Goal: Obtain resource: Obtain resource

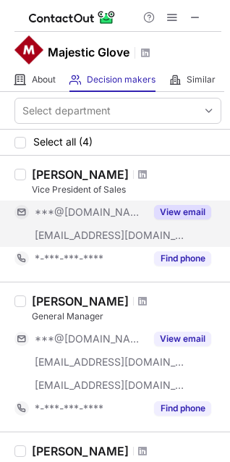
click at [189, 214] on button "View email" at bounding box center [182, 212] width 57 height 14
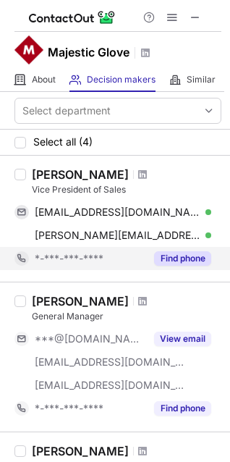
click at [178, 260] on button "Find phone" at bounding box center [182, 258] width 57 height 14
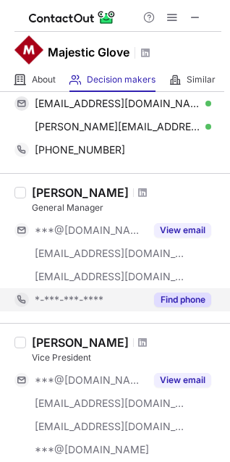
scroll to position [72, 0]
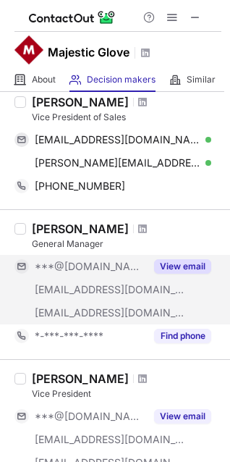
click at [176, 271] on button "View email" at bounding box center [182, 266] width 57 height 14
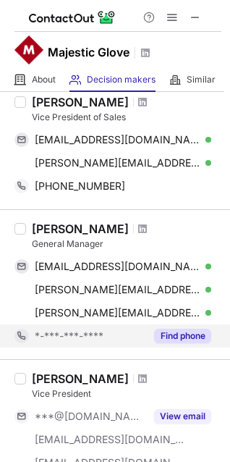
click at [169, 335] on button "Find phone" at bounding box center [182, 336] width 57 height 14
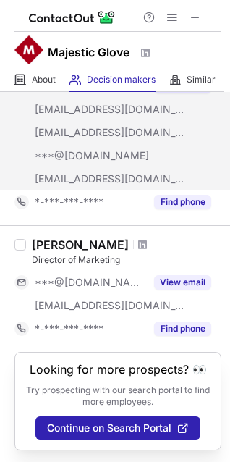
scroll to position [427, 0]
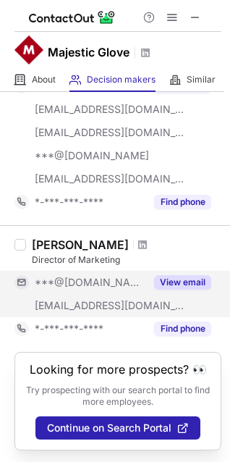
click at [191, 279] on div "View email" at bounding box center [179, 282] width 66 height 23
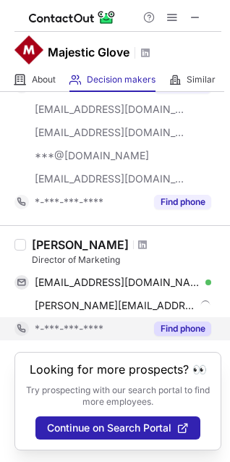
click at [188, 322] on button "Find phone" at bounding box center [182, 329] width 57 height 14
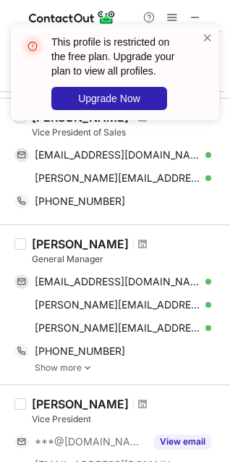
scroll to position [0, 0]
